Goal: Task Accomplishment & Management: Use online tool/utility

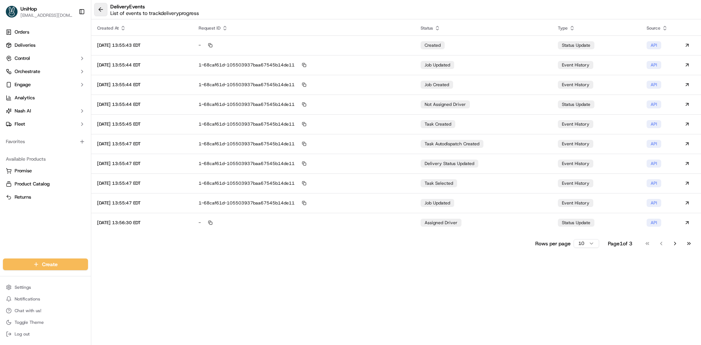
click at [106, 8] on div "delivery Events List of events to track delivery progress" at bounding box center [396, 9] width 610 height 19
click at [106, 8] on button at bounding box center [100, 9] width 13 height 13
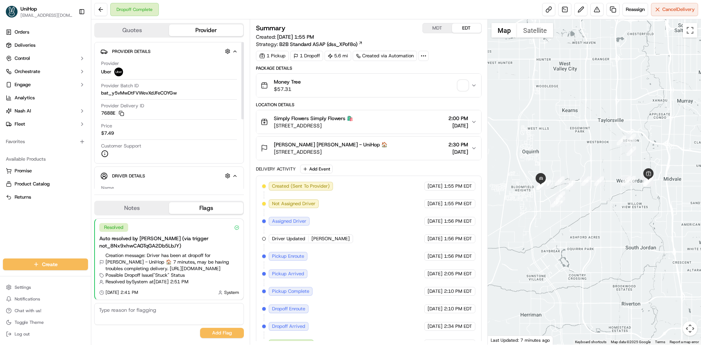
click at [148, 206] on button "Notes" at bounding box center [132, 208] width 74 height 12
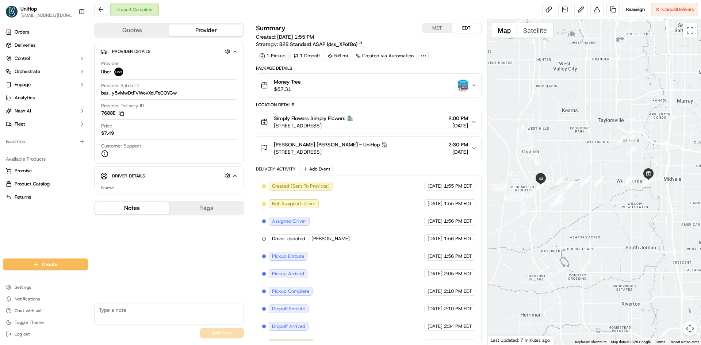
click at [353, 124] on span "[STREET_ADDRESS]" at bounding box center [313, 125] width 79 height 7
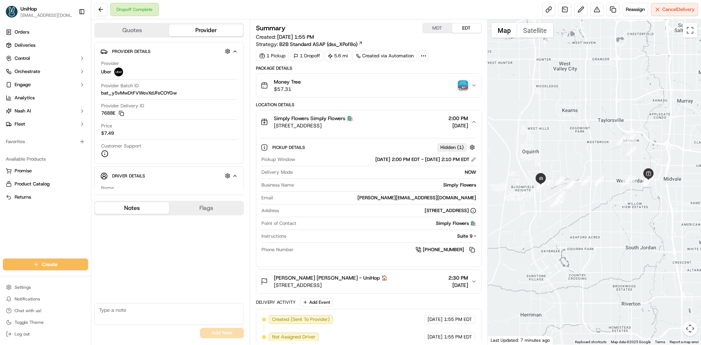
click at [353, 121] on div "Simply Flowers Simply Flowers 🛍️" at bounding box center [313, 118] width 79 height 7
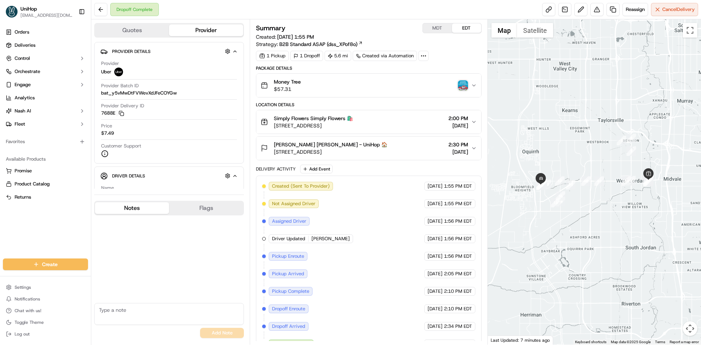
click at [388, 158] on button "[PERSON_NAME] [PERSON_NAME] - UniHop 🏠 [STREET_ADDRESS] 2:30 PM [DATE]" at bounding box center [368, 148] width 225 height 23
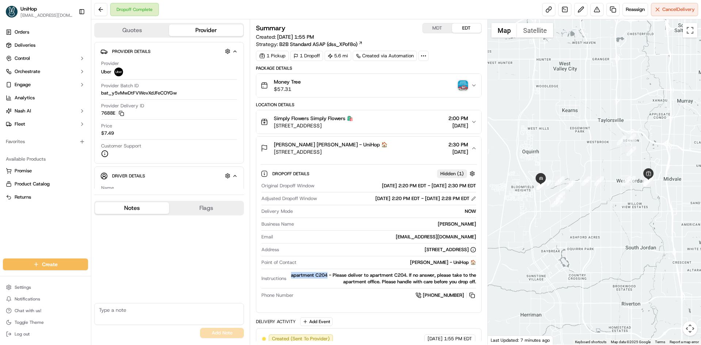
drag, startPoint x: 297, startPoint y: 275, endPoint x: 245, endPoint y: 292, distance: 54.4
click at [333, 275] on div "apartment C204 - Please deliver to apartment C204. If no answer, please take to…" at bounding box center [382, 278] width 187 height 13
copy div "apartment C204"
click at [178, 310] on textarea at bounding box center [169, 314] width 150 height 22
paste textarea "apartment C204"
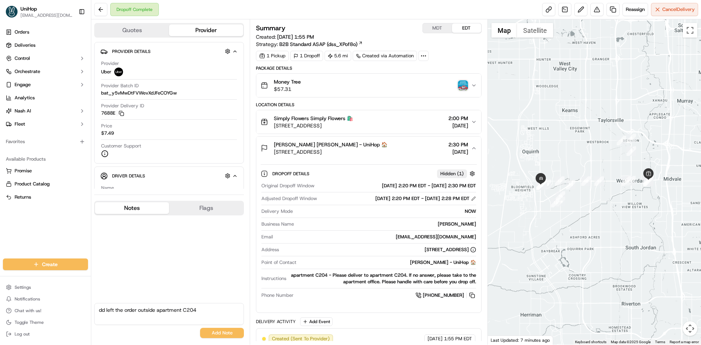
click at [156, 310] on textarea "dd left the order outside apartment C204" at bounding box center [169, 314] width 150 height 22
type textarea "dd left the order outside apartment C204"
click at [206, 329] on button "Add Note" at bounding box center [222, 333] width 44 height 10
